Goal: Task Accomplishment & Management: Manage account settings

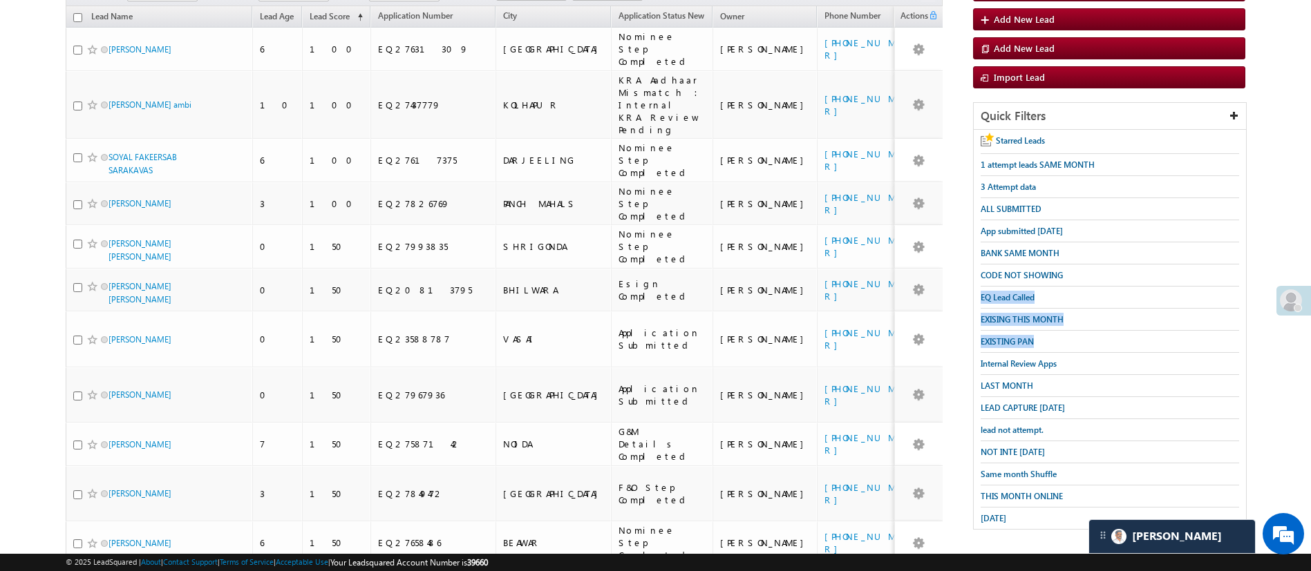
drag, startPoint x: 0, startPoint y: 0, endPoint x: 1326, endPoint y: 381, distance: 1379.5
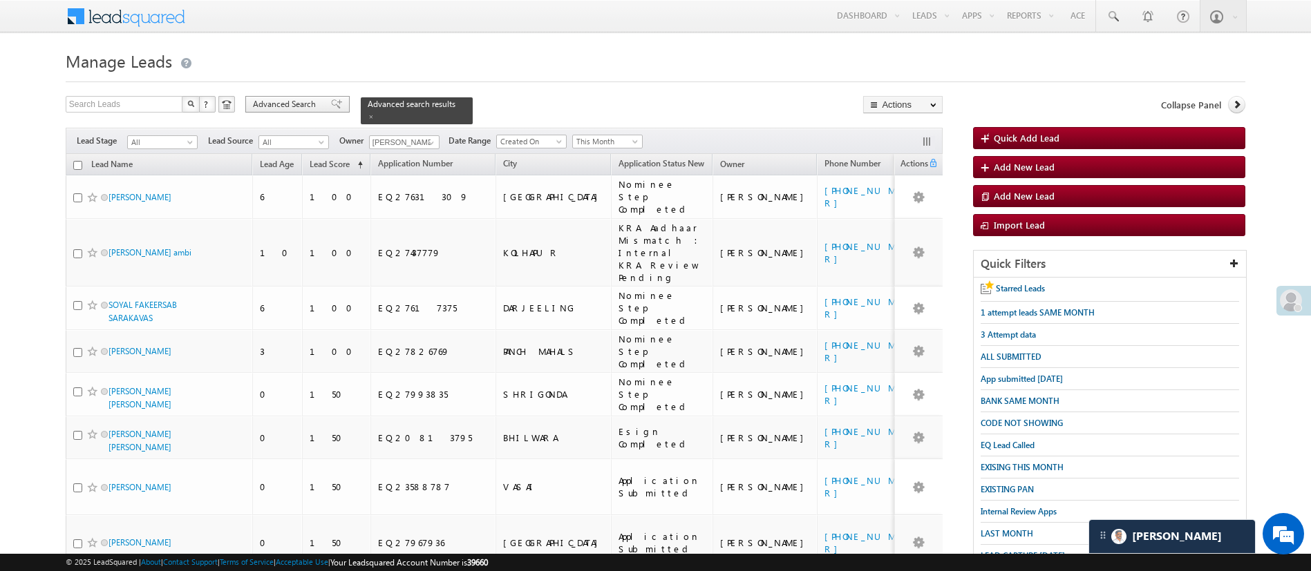
click at [306, 102] on span "Advanced Search" at bounding box center [286, 104] width 67 height 12
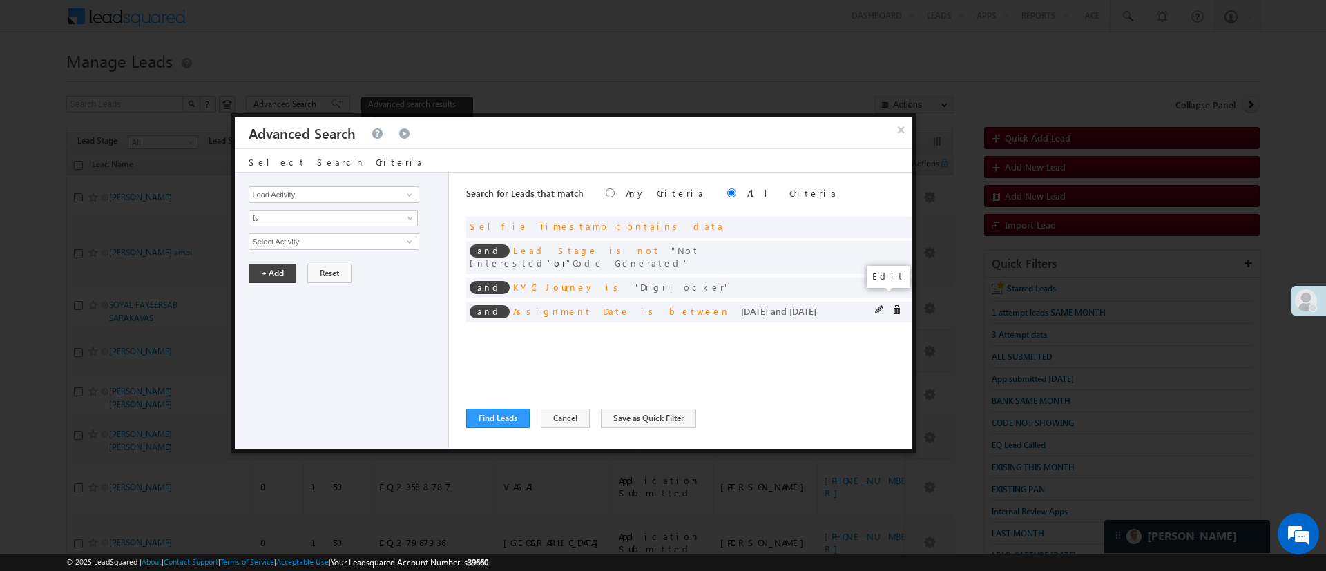
click at [880, 305] on span at bounding box center [880, 310] width 10 height 10
click at [367, 267] on input "[DATE]" at bounding box center [376, 266] width 84 height 18
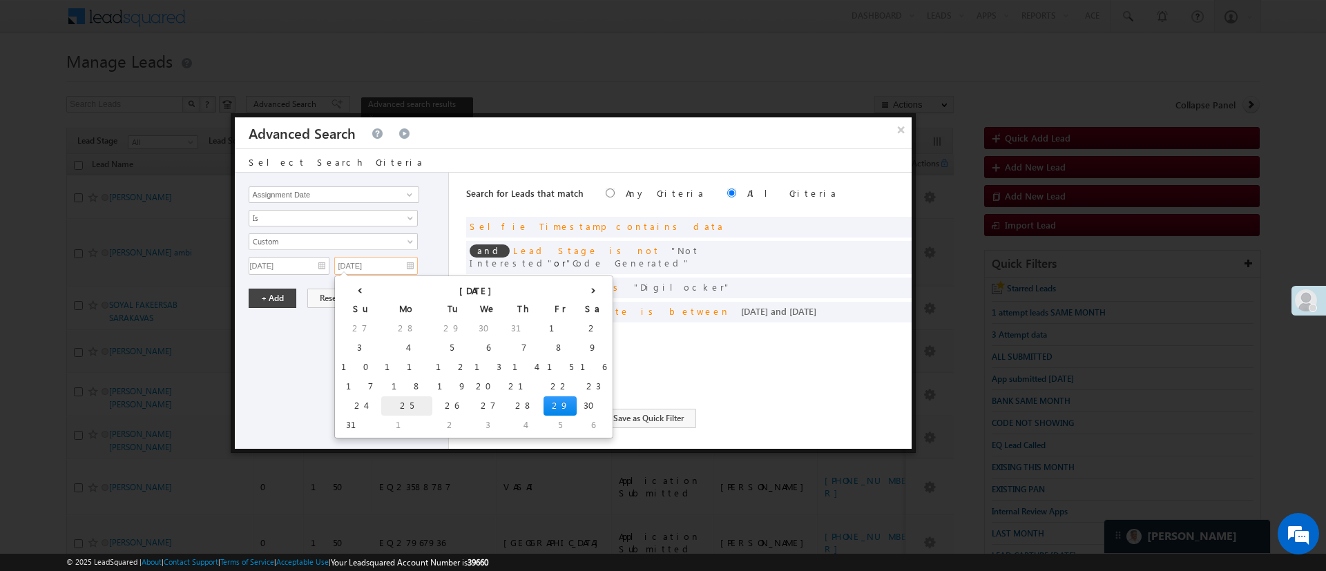
click at [381, 403] on td "25" at bounding box center [406, 406] width 51 height 19
type input "[DATE]"
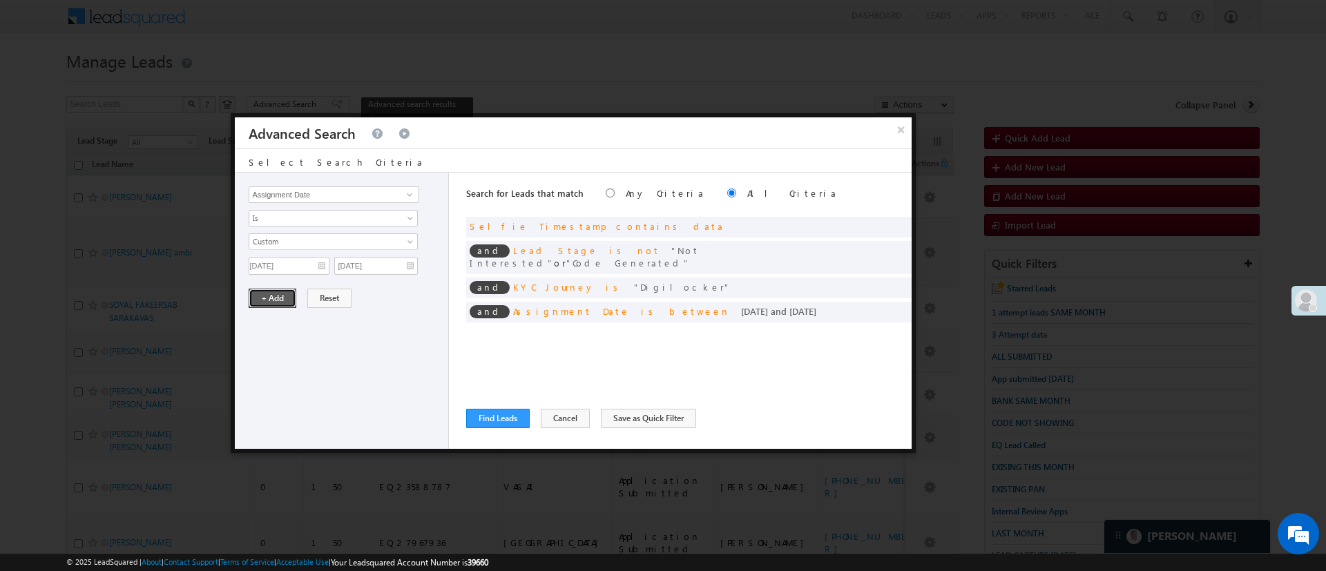
click at [276, 296] on button "+ Add" at bounding box center [273, 298] width 48 height 19
click at [508, 414] on button "Find Leads" at bounding box center [498, 418] width 64 height 19
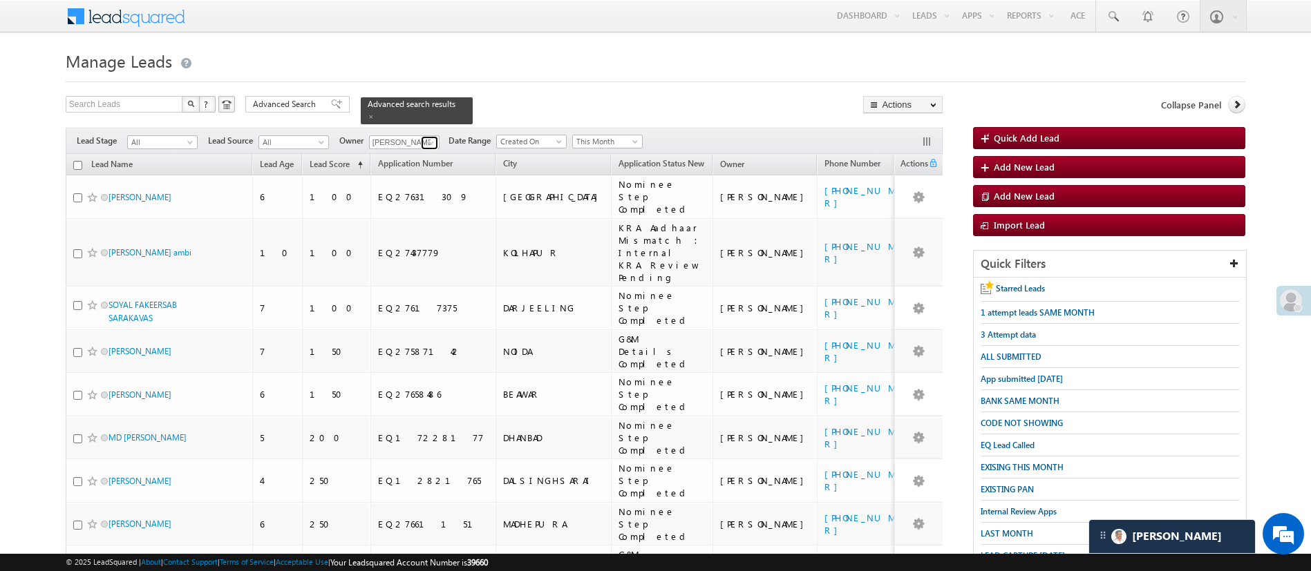
click at [437, 137] on span at bounding box center [431, 142] width 11 height 11
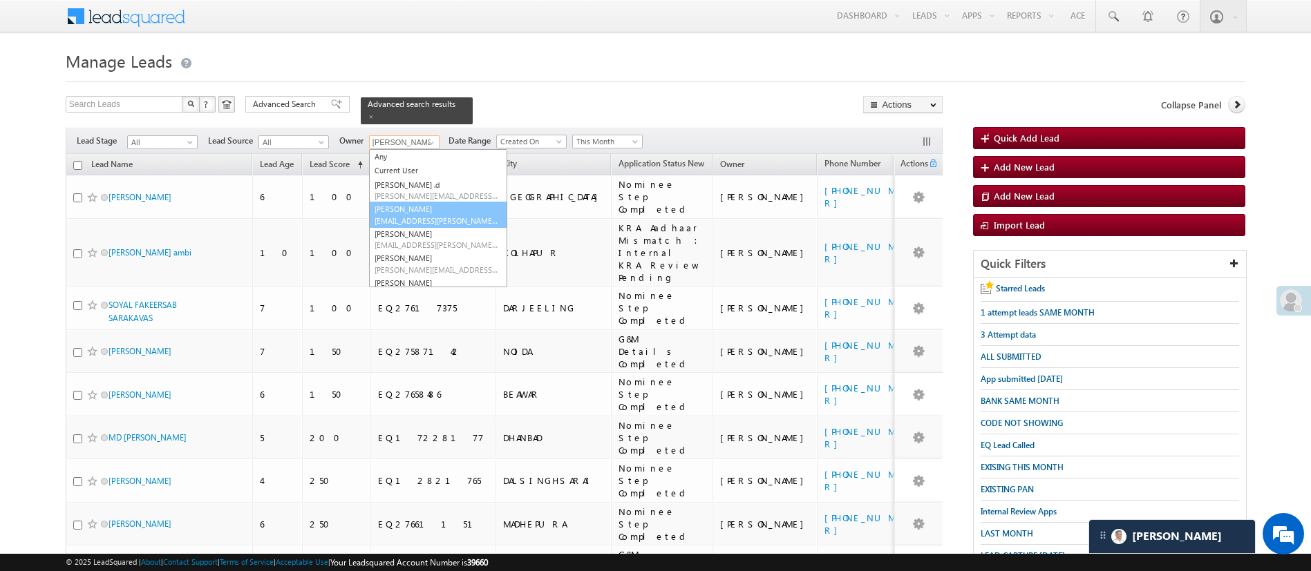
click at [430, 202] on link "[PERSON_NAME] [PERSON_NAME][EMAIL_ADDRESS][DOMAIN_NAME]" at bounding box center [438, 215] width 138 height 26
type input "[PERSON_NAME]"
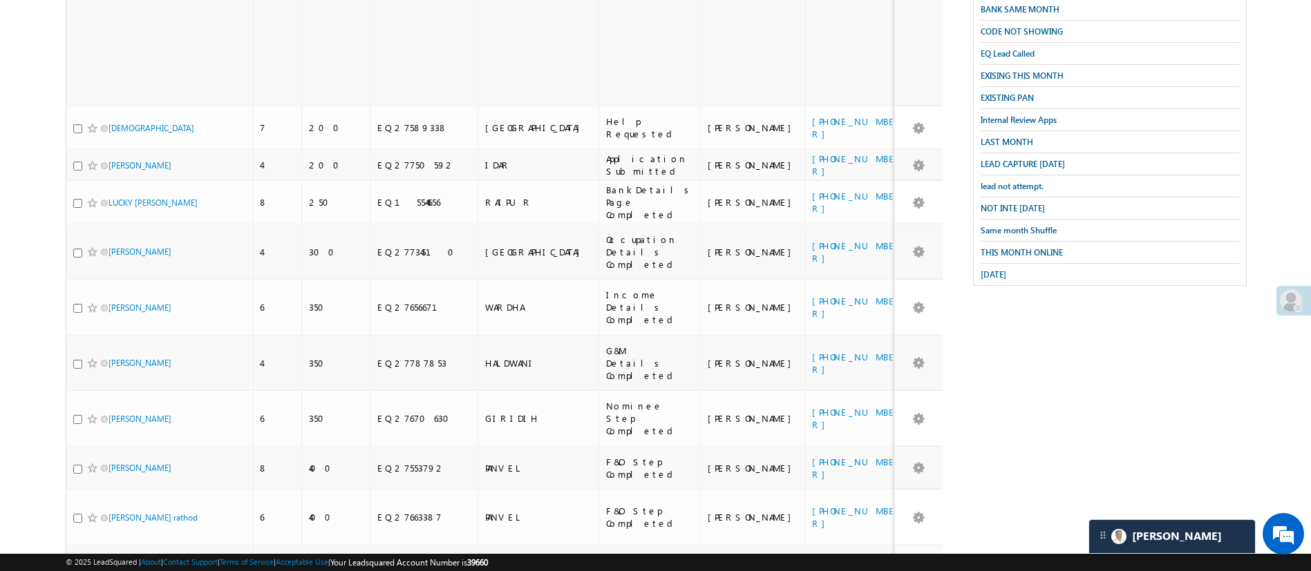
scroll to position [394, 0]
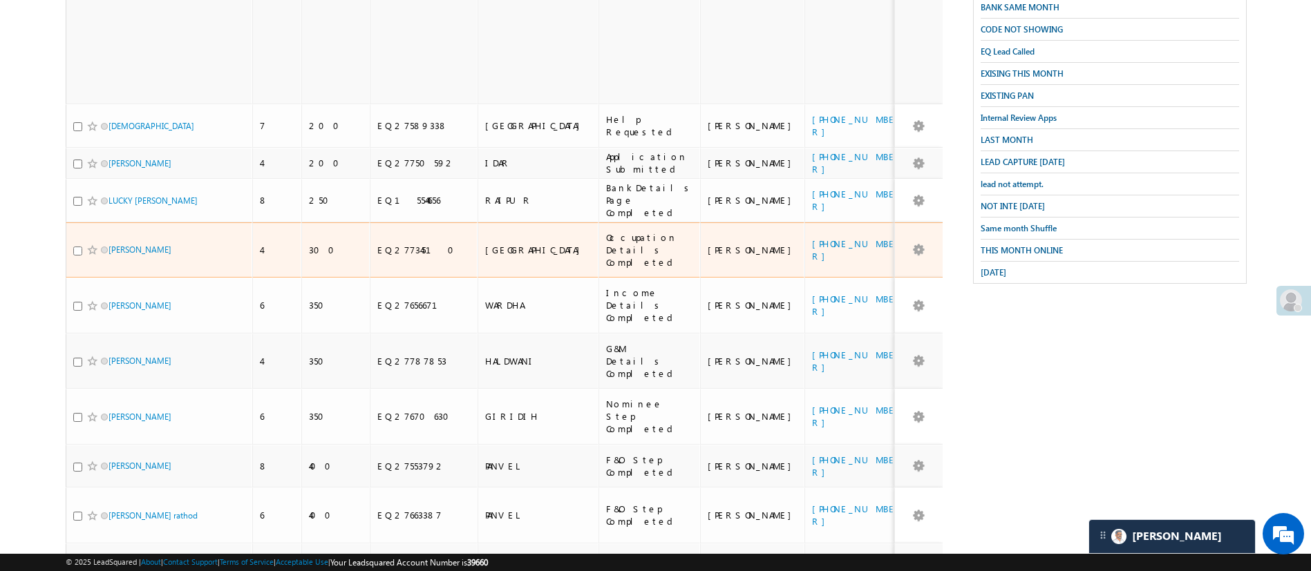
click at [78, 247] on input "checkbox" at bounding box center [77, 251] width 9 height 9
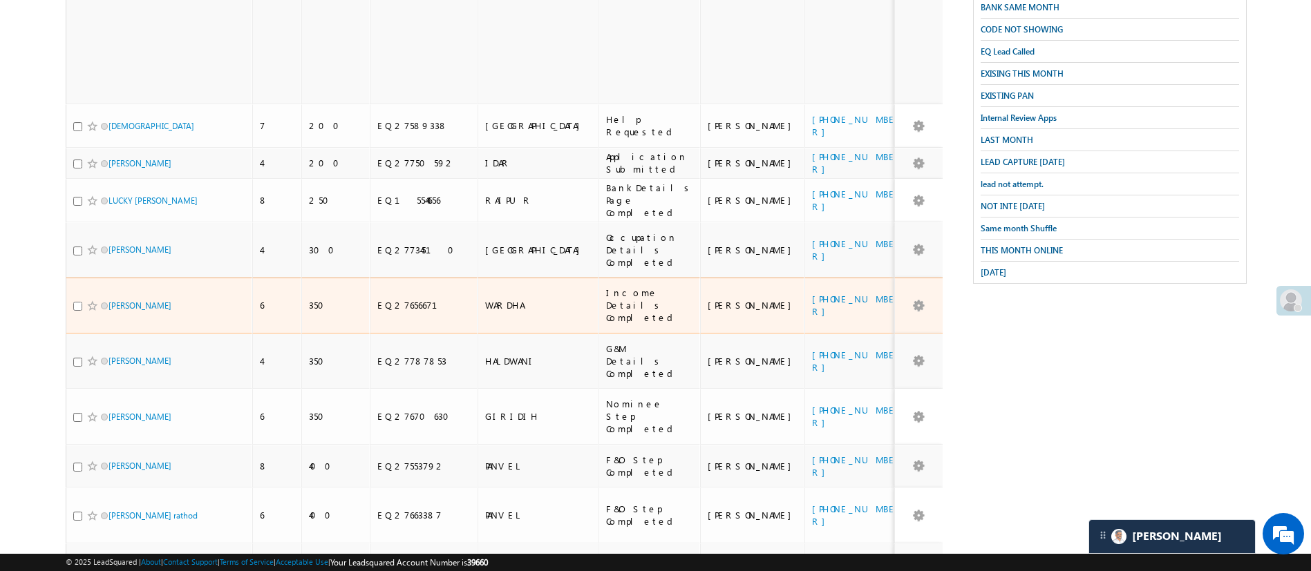
click at [77, 302] on input "checkbox" at bounding box center [77, 306] width 9 height 9
checkbox input "true"
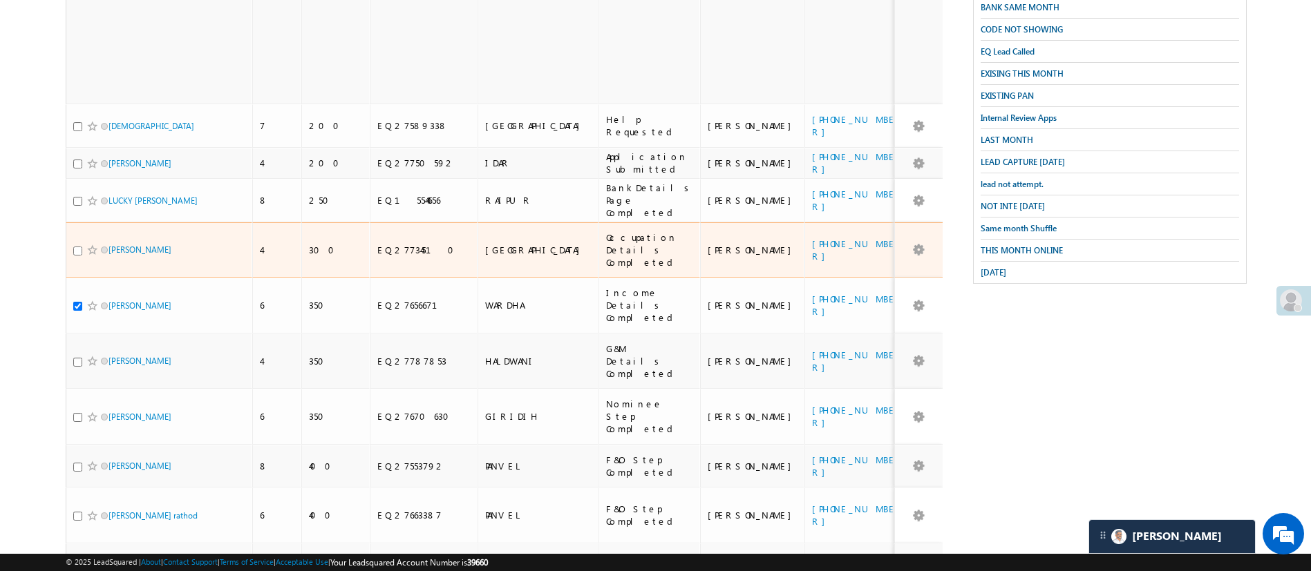
click at [76, 247] on input "checkbox" at bounding box center [77, 251] width 9 height 9
checkbox input "true"
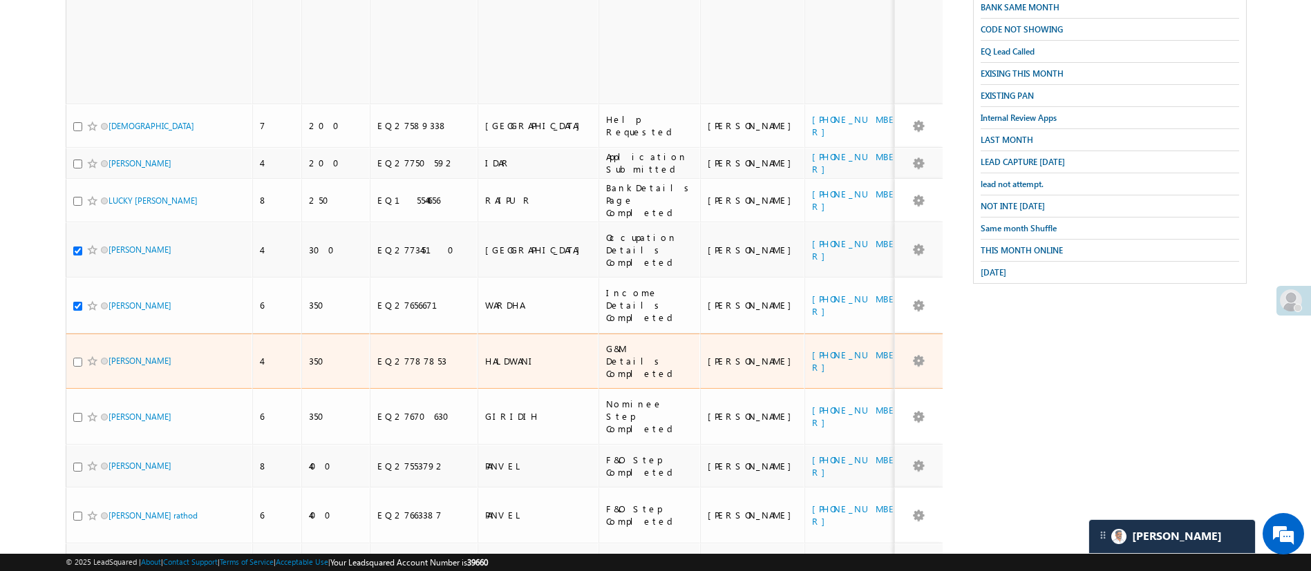
click at [73, 358] on input "checkbox" at bounding box center [77, 362] width 9 height 9
checkbox input "true"
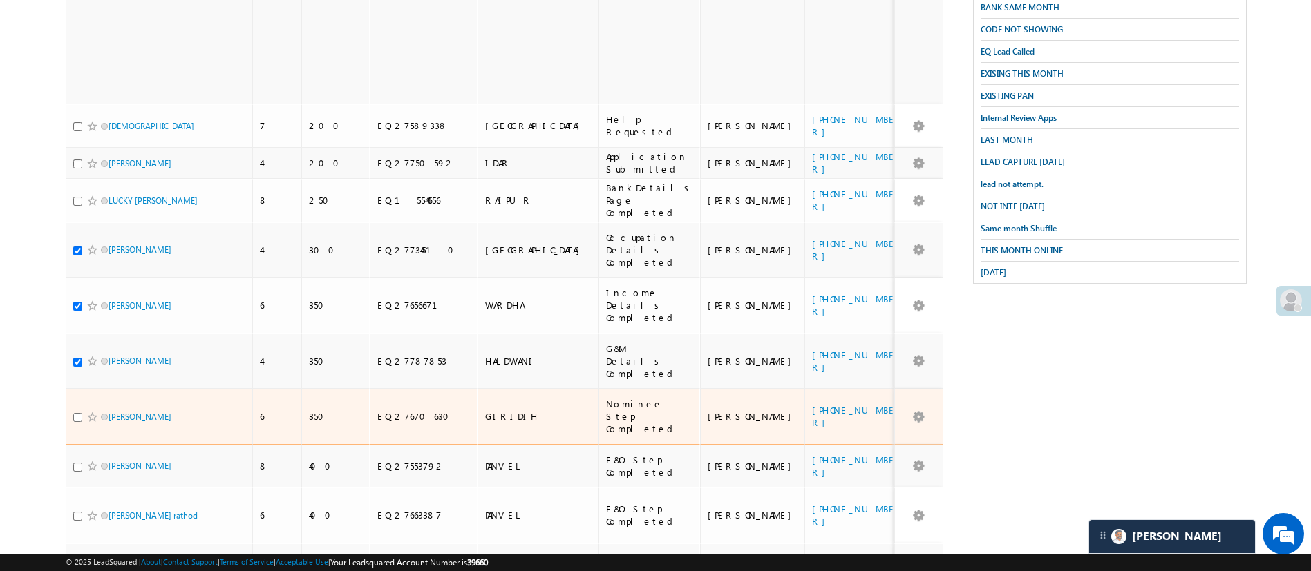
click at [75, 413] on input "checkbox" at bounding box center [77, 417] width 9 height 9
checkbox input "true"
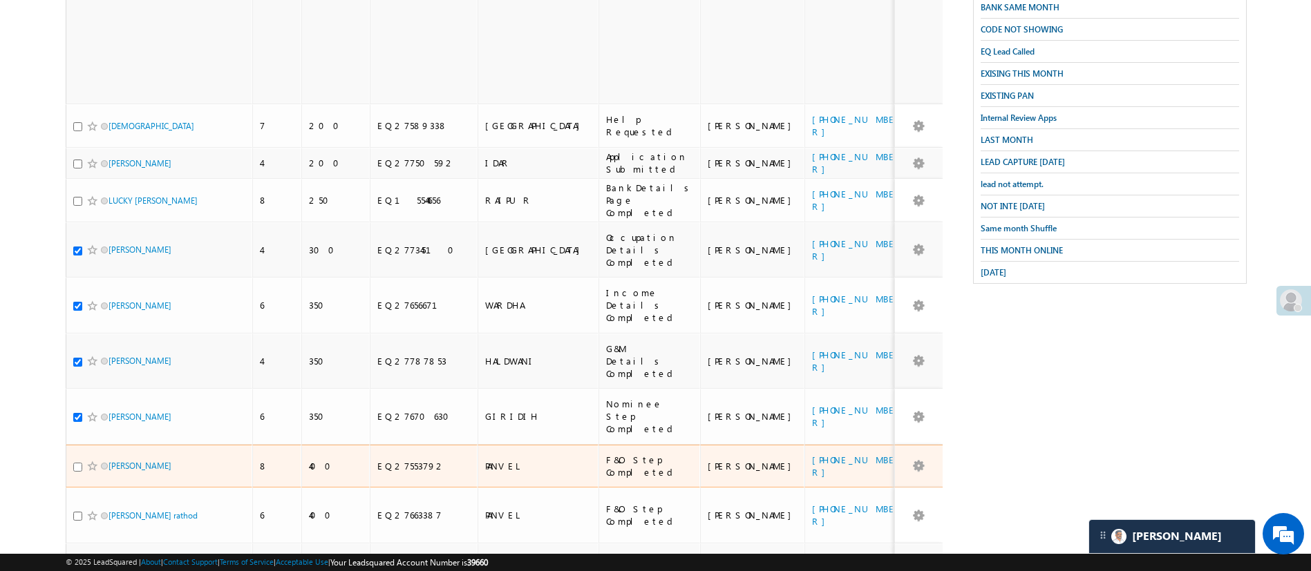
click at [78, 463] on input "checkbox" at bounding box center [77, 467] width 9 height 9
checkbox input "true"
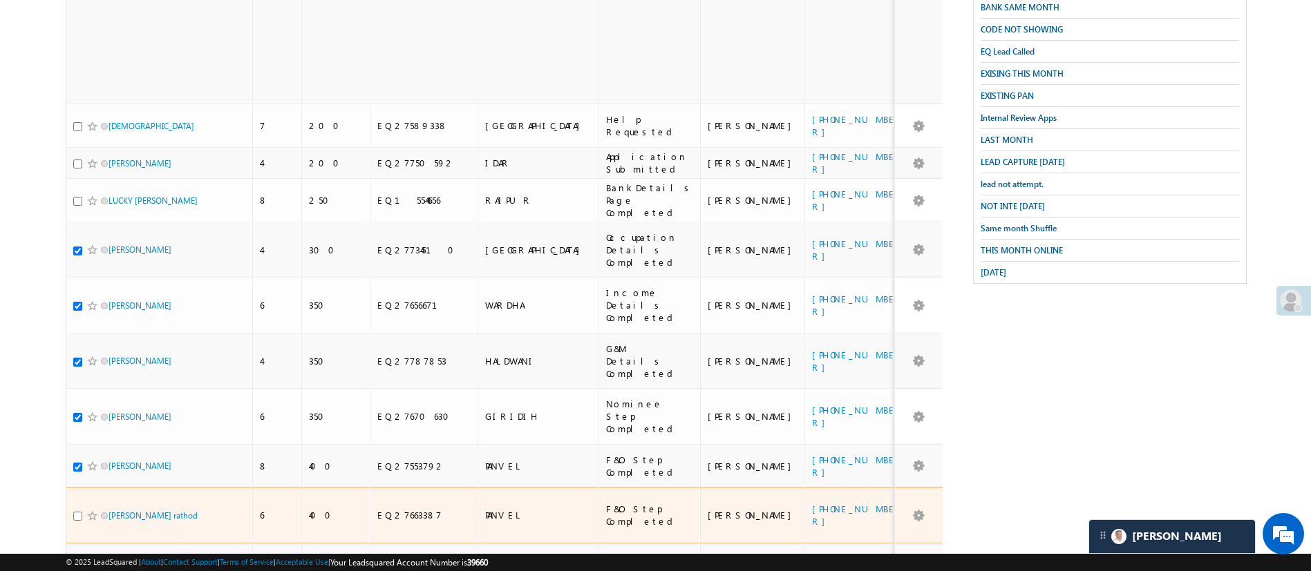
click at [78, 512] on input "checkbox" at bounding box center [77, 516] width 9 height 9
checkbox input "true"
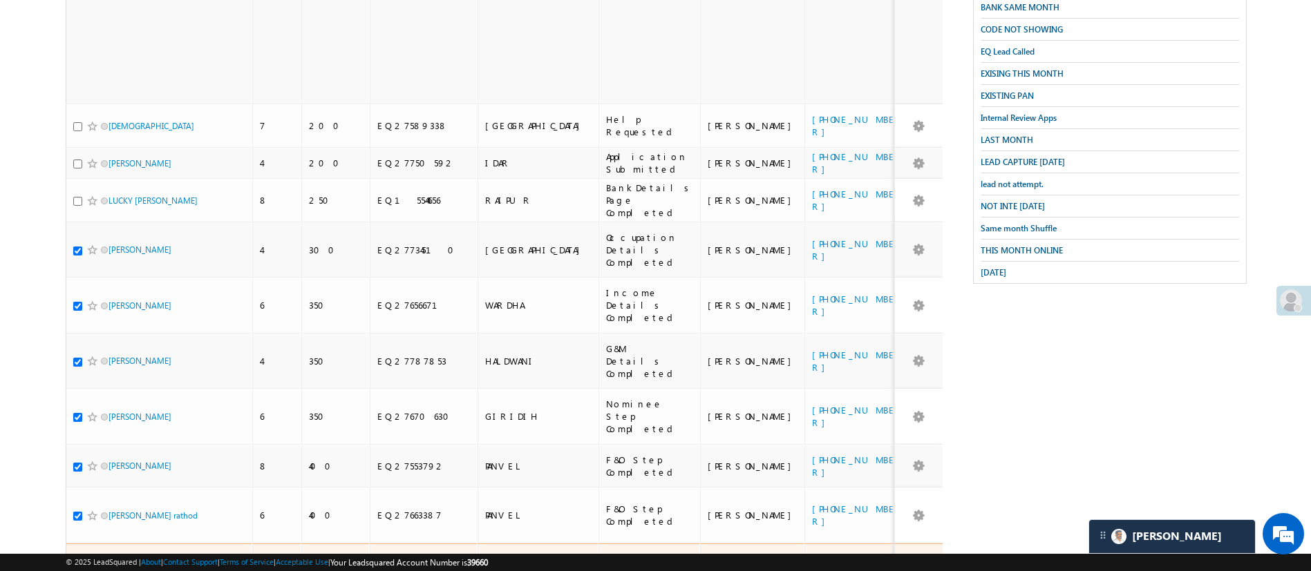
click at [76, 564] on div at bounding box center [94, 571] width 42 height 14
click at [76, 568] on input "checkbox" at bounding box center [77, 572] width 9 height 9
checkbox input "true"
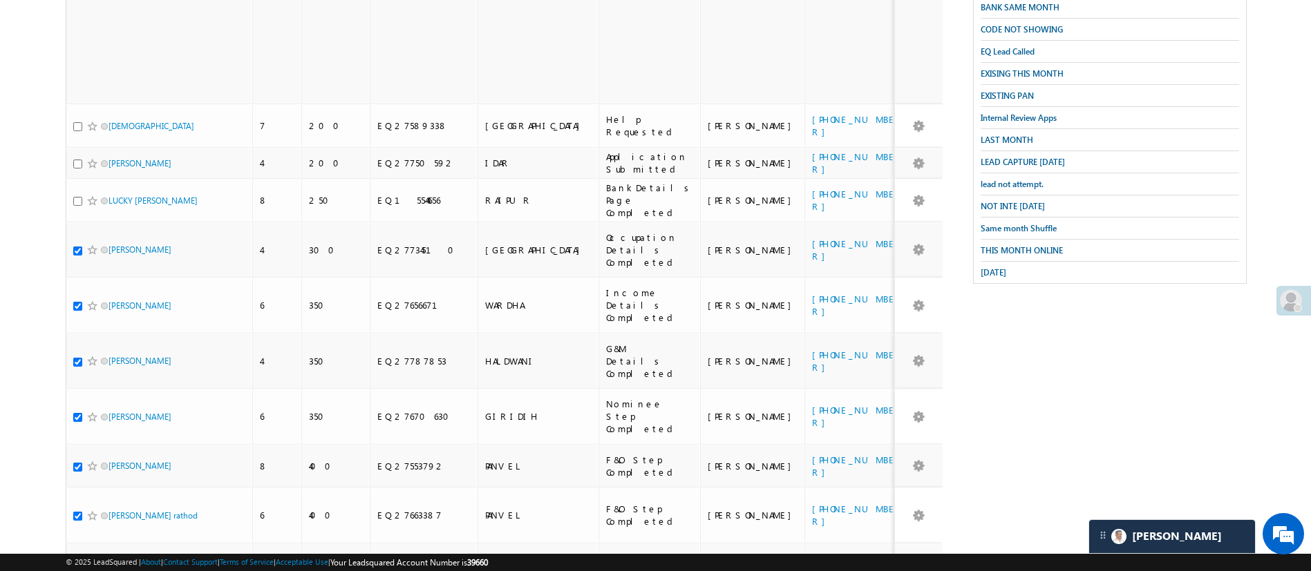
checkbox input "true"
checkbox input "false"
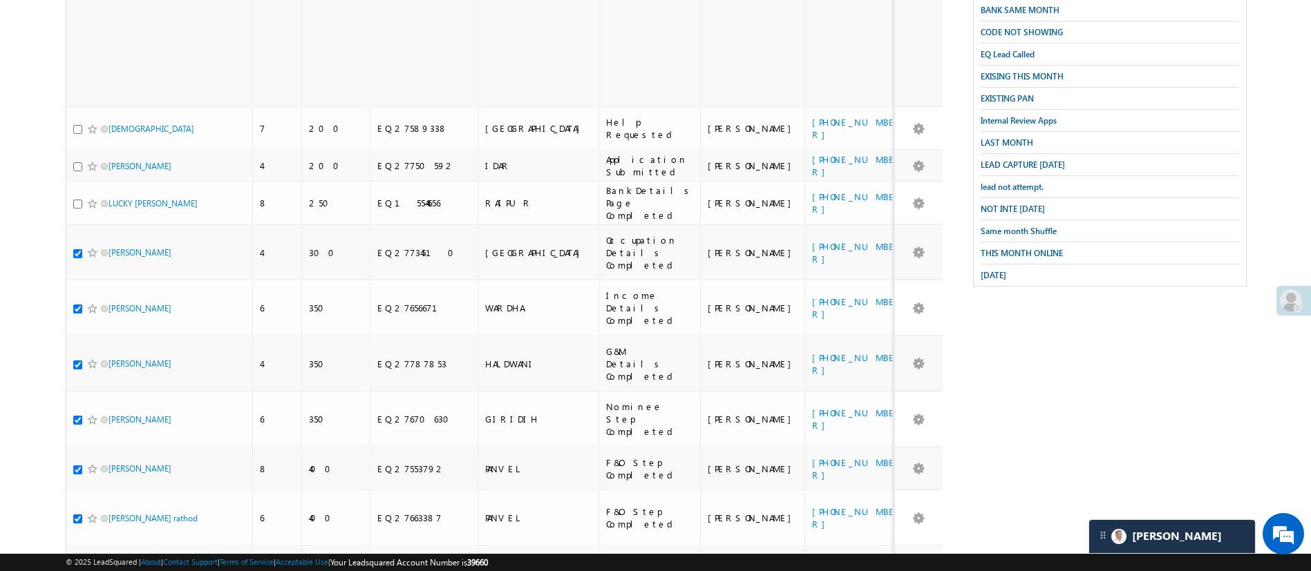
scroll to position [392, 0]
click at [1300, 64] on body "Menu [PERSON_NAME] [PERSON_NAME] h.1Pa nchal @ange lbrok ing.c om" at bounding box center [655, 198] width 1311 height 1181
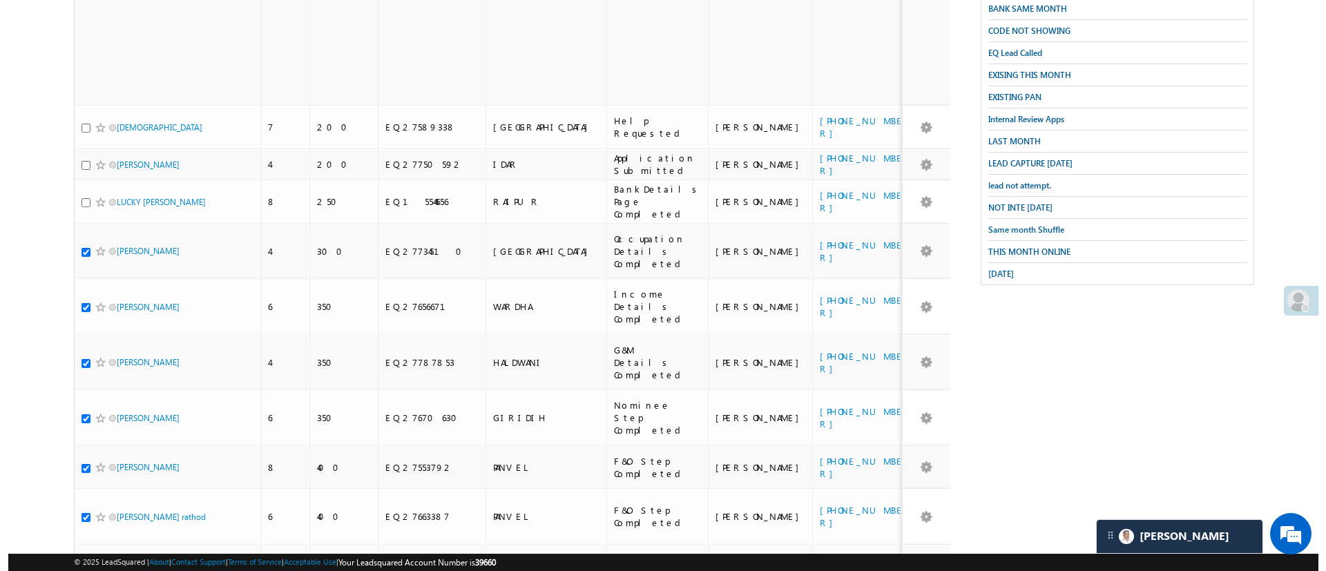
scroll to position [0, 0]
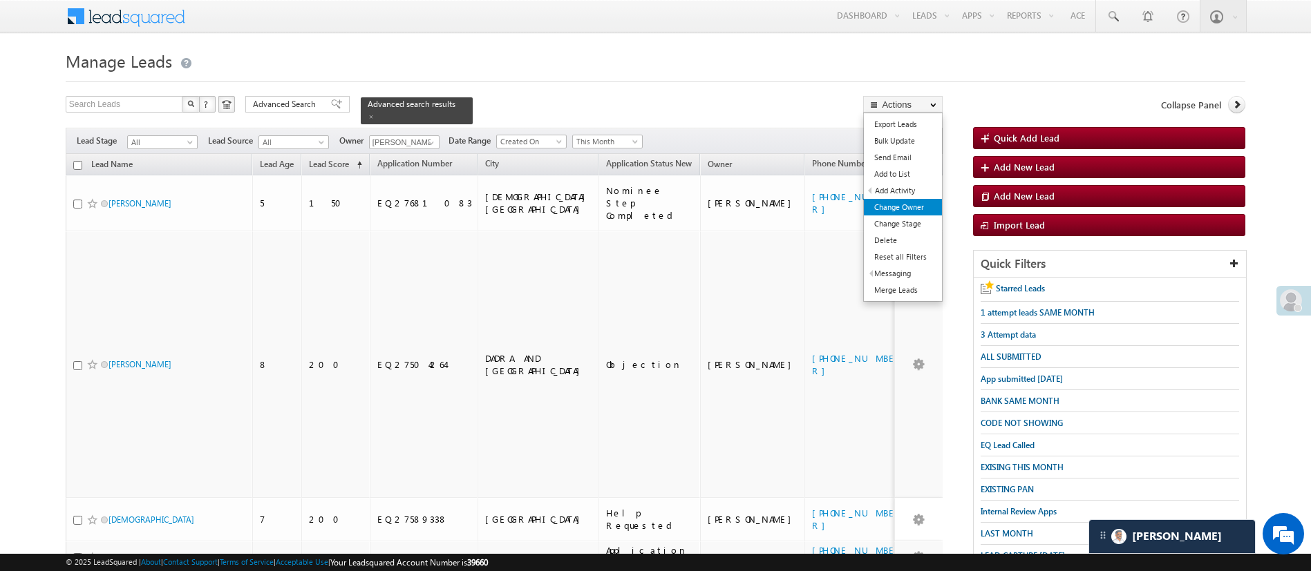
click at [914, 201] on link "Change Owner" at bounding box center [903, 207] width 78 height 17
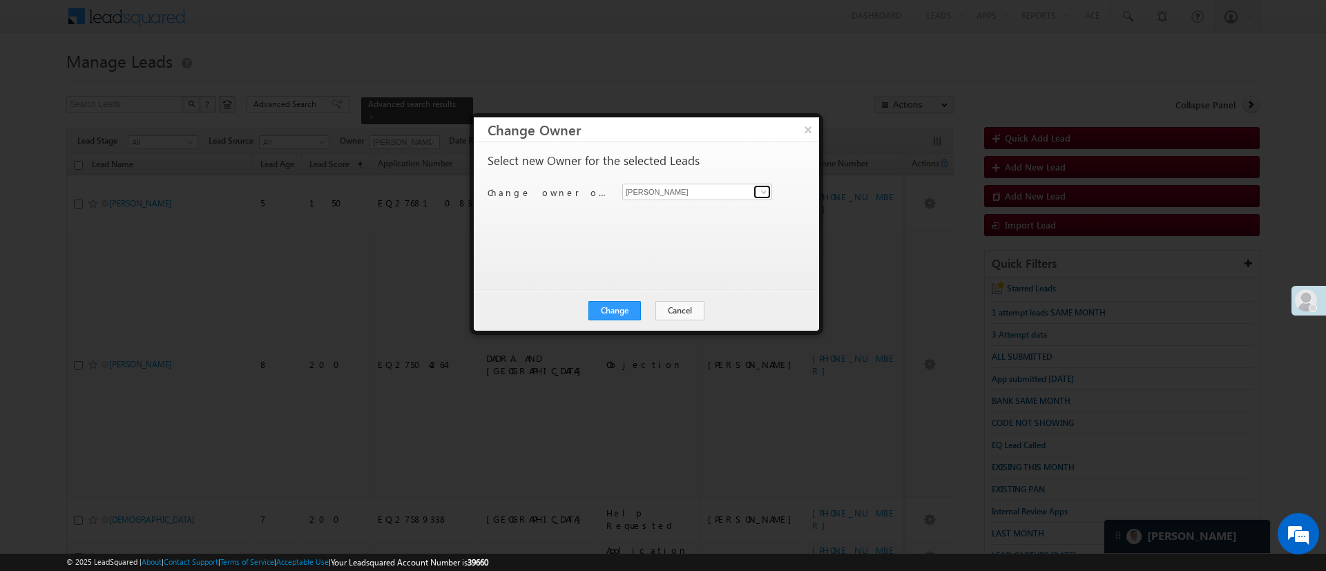
click at [764, 193] on span at bounding box center [764, 192] width 11 height 11
click at [711, 222] on span "[PERSON_NAME][EMAIL_ADDRESS][DOMAIN_NAME]" at bounding box center [690, 218] width 124 height 10
type input "[PERSON_NAME]"
click at [618, 313] on button "Change" at bounding box center [615, 310] width 53 height 19
